Goal: Use online tool/utility: Utilize a website feature to perform a specific function

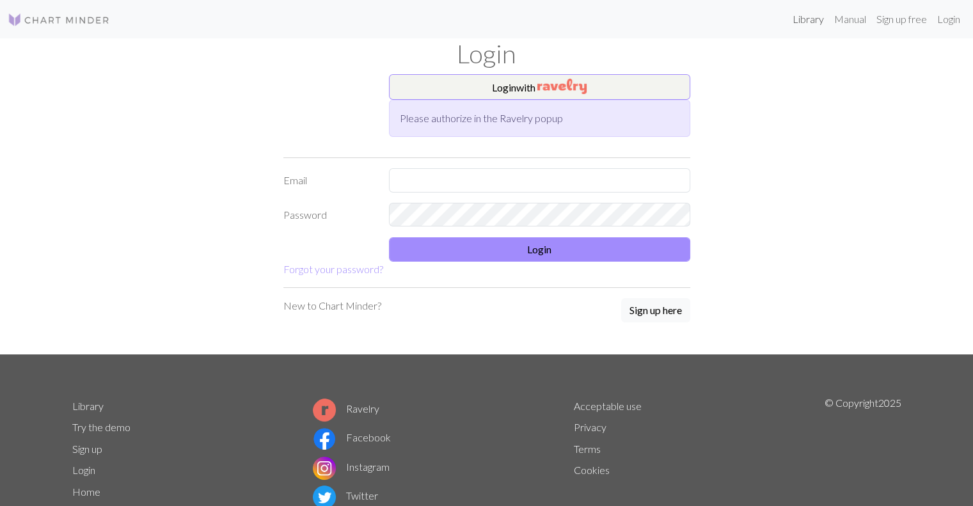
click at [811, 20] on link "Library" at bounding box center [809, 19] width 42 height 26
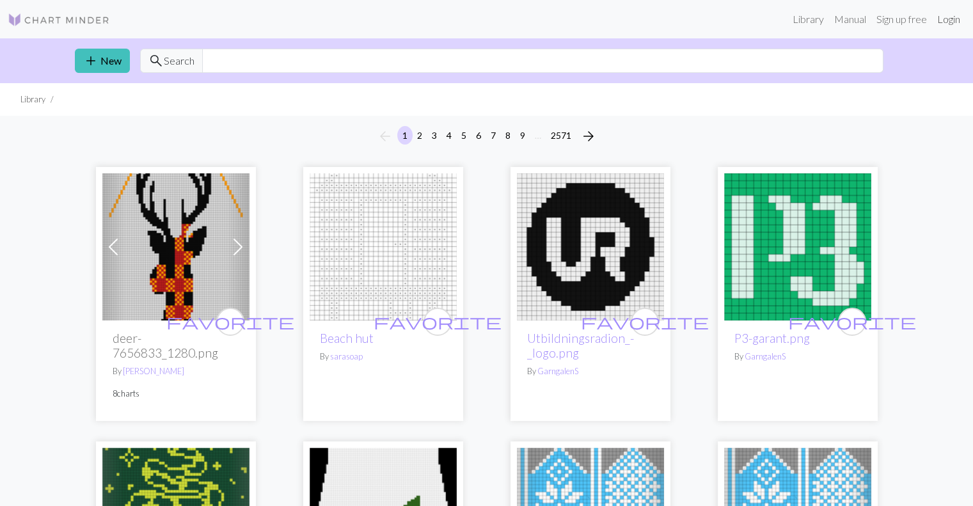
click at [952, 24] on link "Login" at bounding box center [948, 19] width 33 height 26
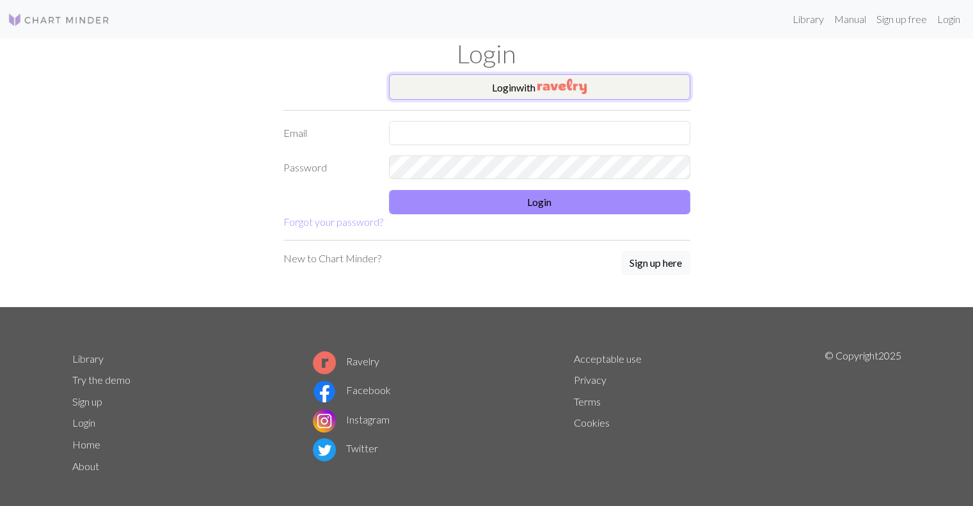
click at [522, 84] on button "Login with" at bounding box center [539, 87] width 301 height 26
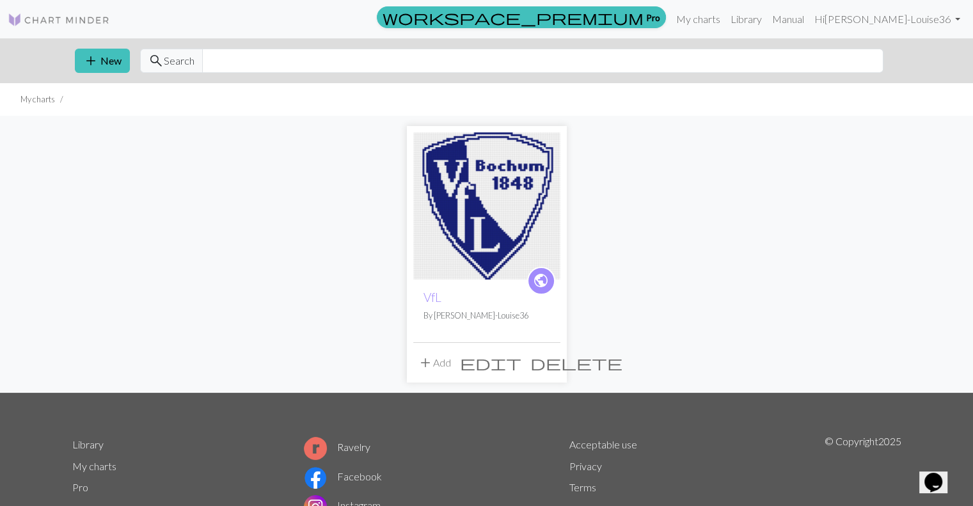
click at [485, 193] on img at bounding box center [486, 205] width 147 height 147
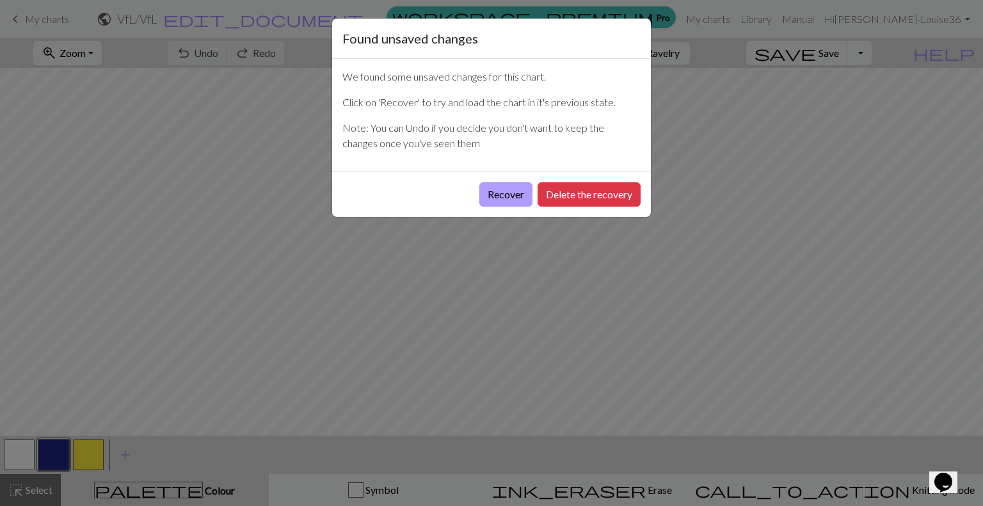
click at [514, 191] on button "Recover" at bounding box center [505, 194] width 53 height 24
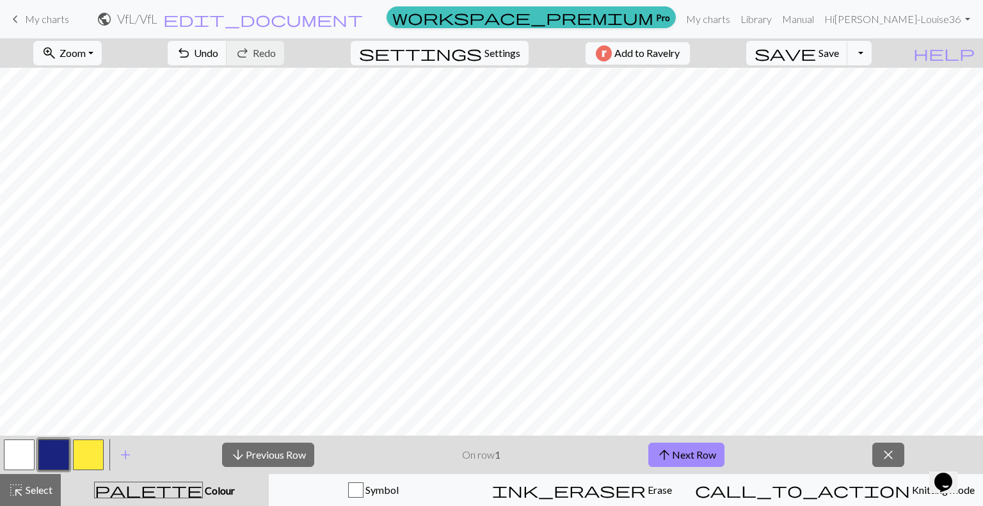
scroll to position [635, 217]
click at [28, 457] on button "button" at bounding box center [19, 455] width 31 height 31
click at [896, 449] on span "close" at bounding box center [887, 455] width 15 height 18
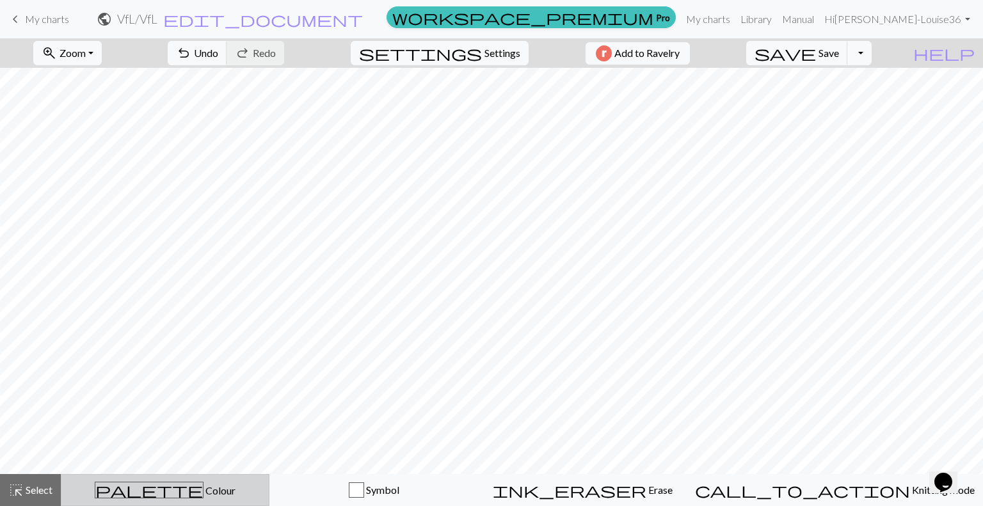
click at [164, 485] on span "palette" at bounding box center [148, 490] width 107 height 18
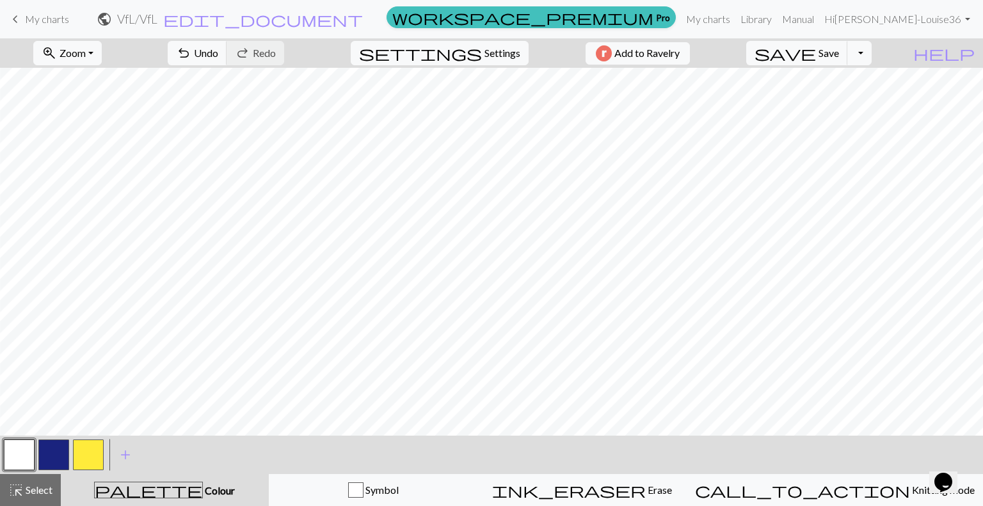
click at [49, 449] on button "button" at bounding box center [53, 455] width 31 height 31
click at [22, 460] on button "button" at bounding box center [19, 455] width 31 height 31
click at [57, 58] on span "zoom_in" at bounding box center [49, 53] width 15 height 18
click at [81, 84] on button "Fit all" at bounding box center [84, 81] width 101 height 20
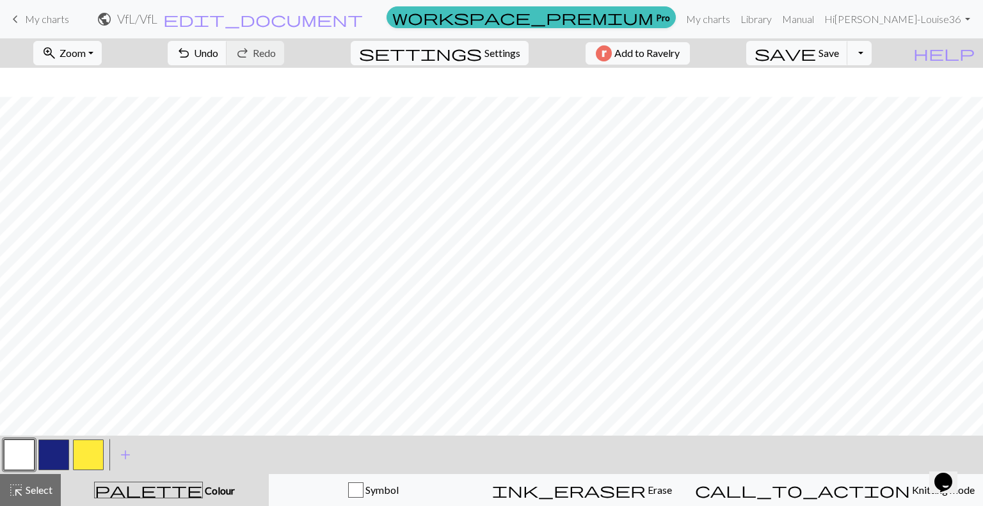
scroll to position [198, 0]
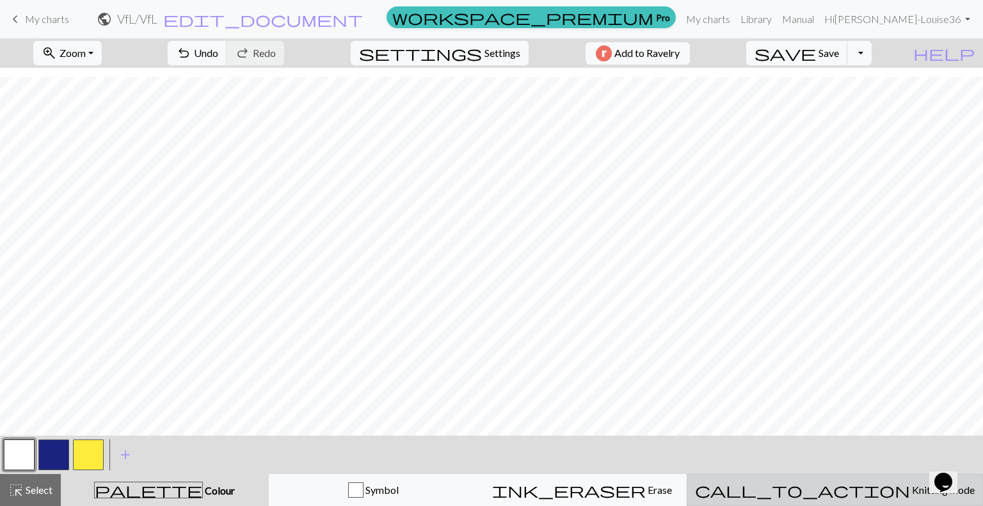
click at [910, 488] on span "Knitting mode" at bounding box center [942, 490] width 65 height 12
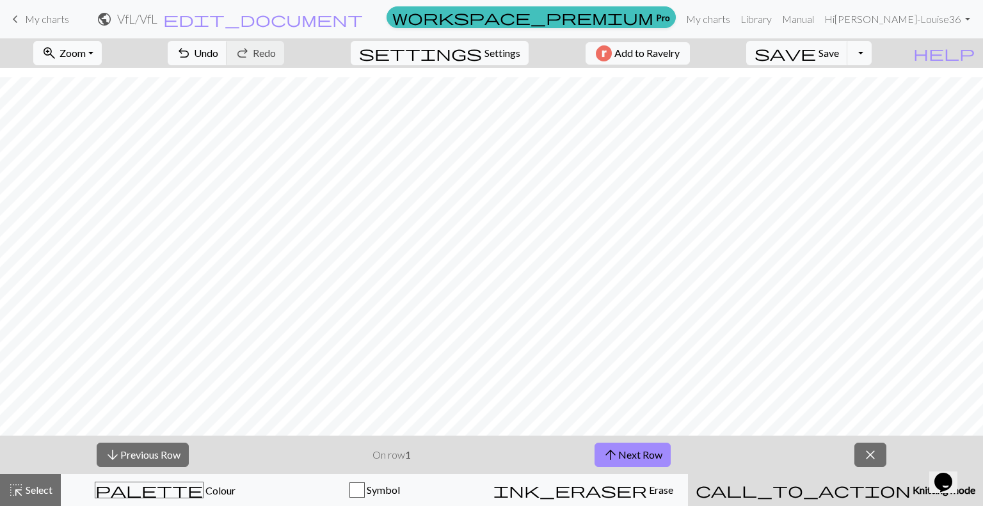
click at [82, 53] on span "Zoom" at bounding box center [73, 53] width 26 height 12
click at [88, 194] on button "150%" at bounding box center [84, 194] width 101 height 20
click at [660, 456] on button "arrow_upward Next Row" at bounding box center [632, 455] width 76 height 24
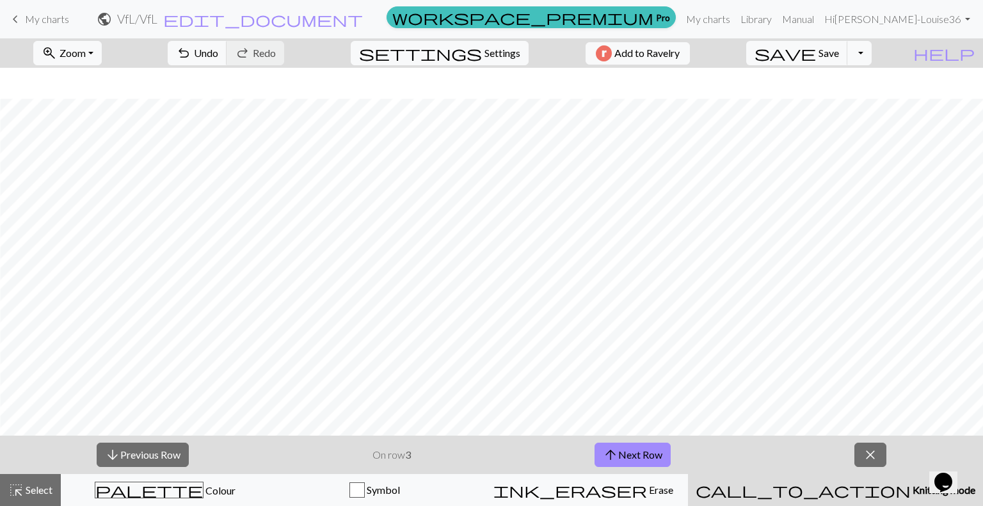
scroll to position [1121, 543]
click at [622, 452] on button "arrow_upward Next Row" at bounding box center [632, 455] width 76 height 24
click at [657, 452] on button "arrow_upward Next Row" at bounding box center [632, 455] width 76 height 24
click at [657, 454] on button "arrow_upward Next Row" at bounding box center [632, 455] width 76 height 24
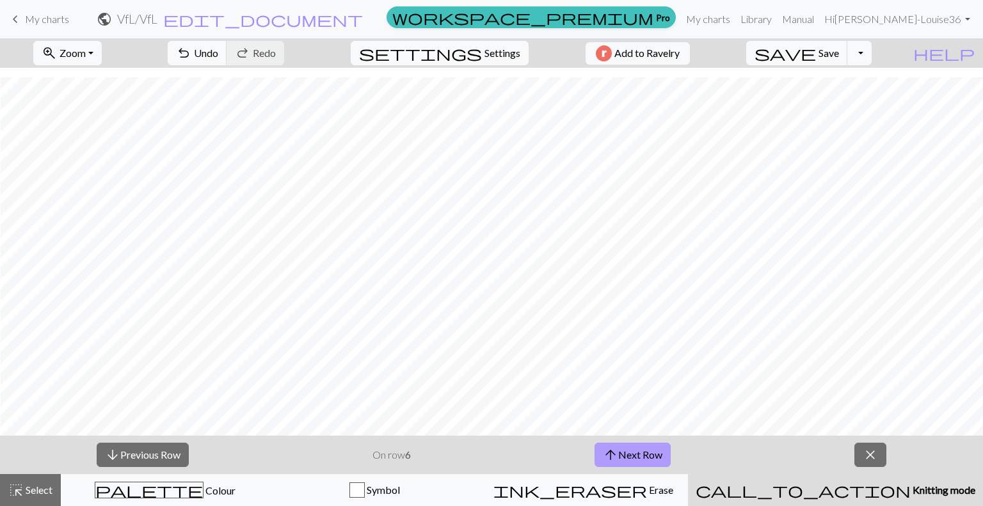
click at [648, 459] on button "arrow_upward Next Row" at bounding box center [632, 455] width 76 height 24
click at [642, 452] on button "arrow_upward Next Row" at bounding box center [632, 455] width 76 height 24
click at [632, 455] on button "arrow_upward Next Row" at bounding box center [632, 455] width 76 height 24
